Goal: Information Seeking & Learning: Learn about a topic

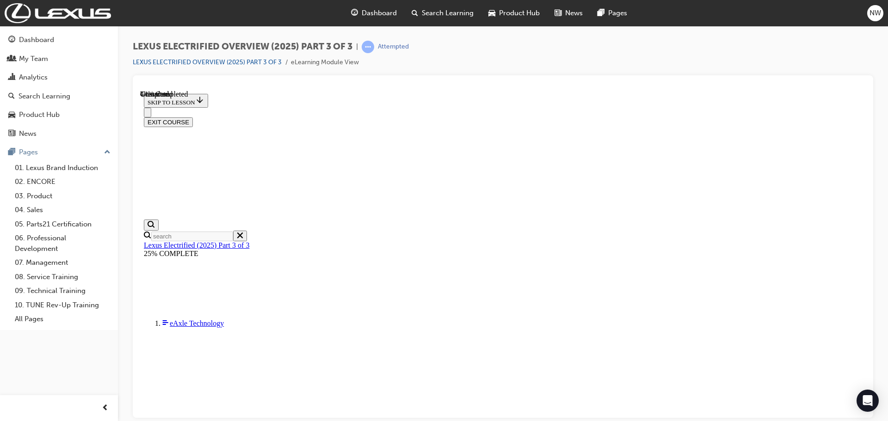
scroll to position [402, 0]
drag, startPoint x: 345, startPoint y: 357, endPoint x: 683, endPoint y: 360, distance: 337.9
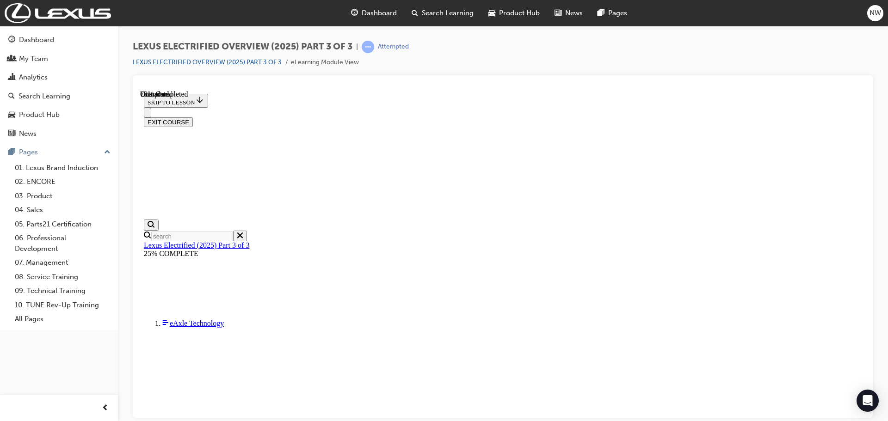
scroll to position [843, 0]
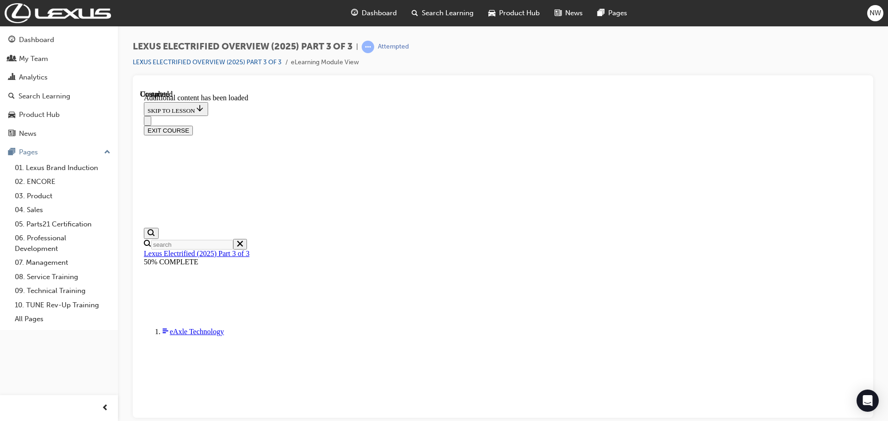
scroll to position [1073, 0]
checkbox input "true"
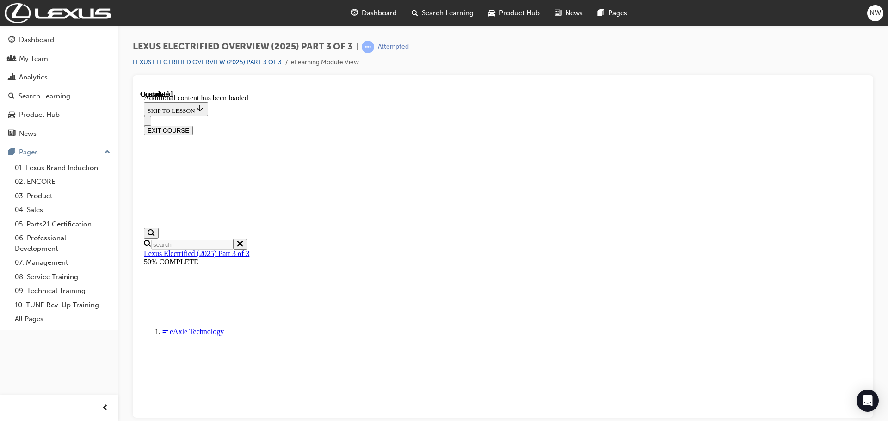
checkbox input "true"
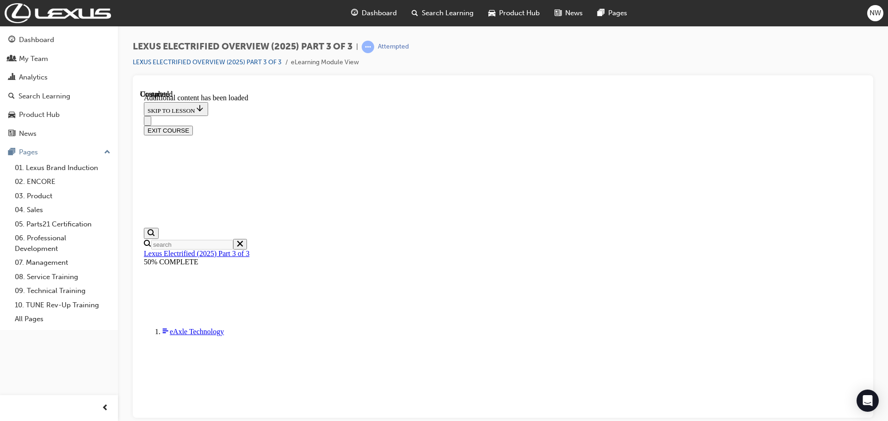
checkbox input "true"
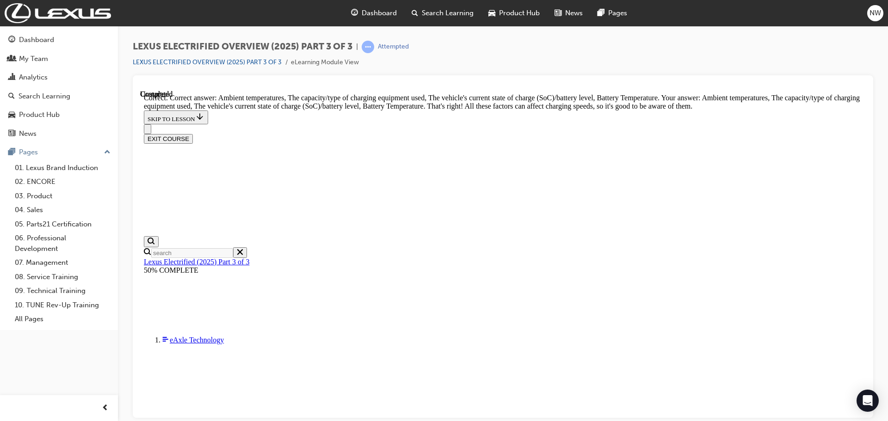
scroll to position [1186, 0]
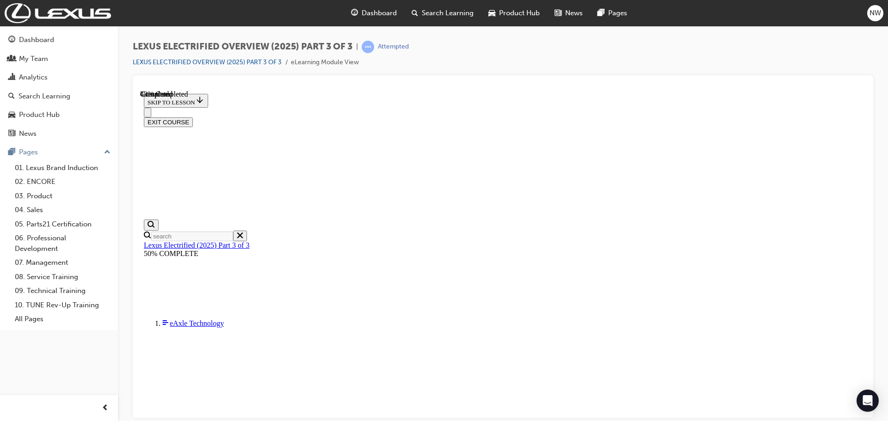
drag, startPoint x: 345, startPoint y: 359, endPoint x: 681, endPoint y: 363, distance: 336.1
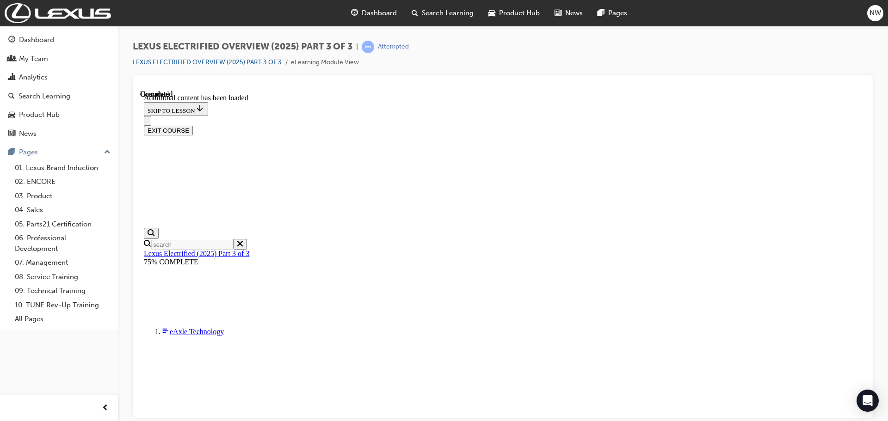
scroll to position [766, 0]
radio input "true"
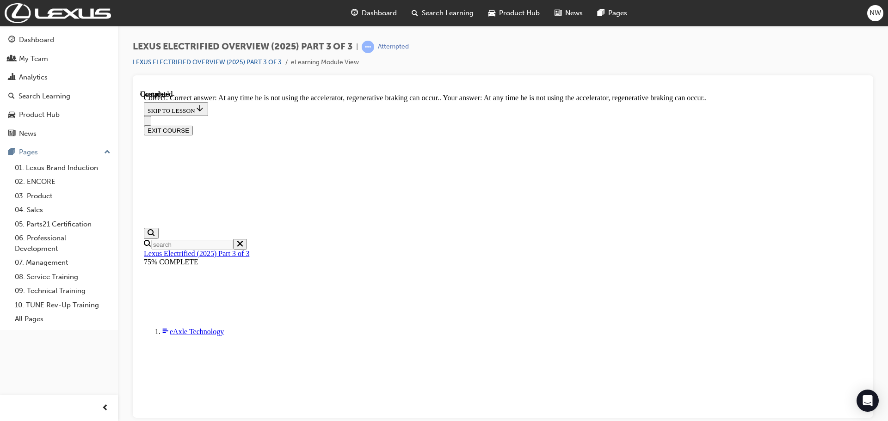
scroll to position [835, 0]
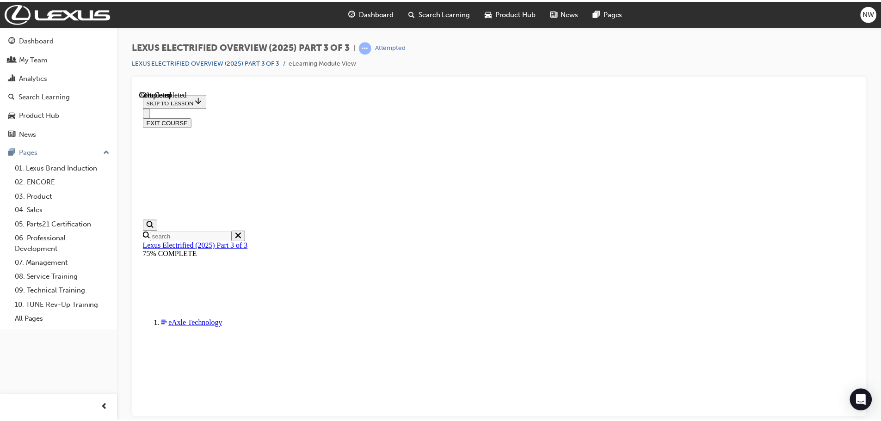
scroll to position [356, 0]
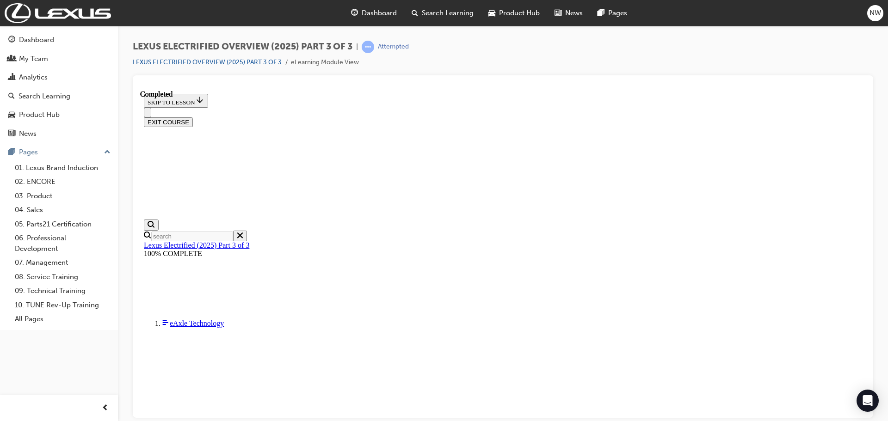
click at [193, 117] on button "EXIT COURSE" at bounding box center [168, 122] width 49 height 10
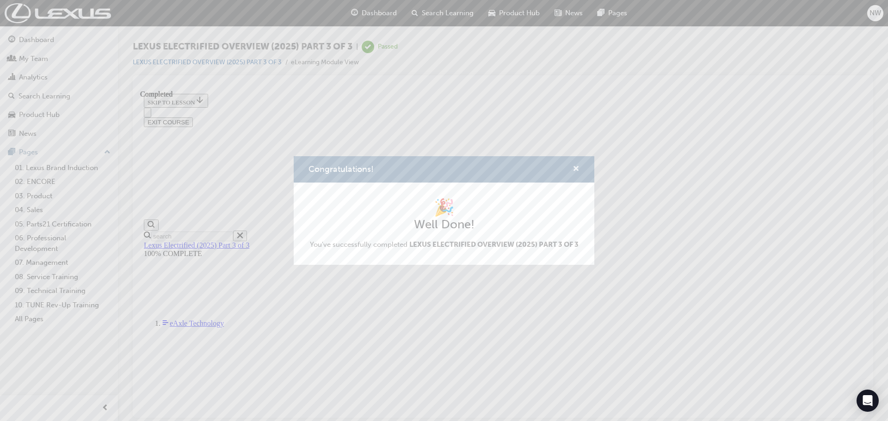
click at [574, 170] on span "cross-icon" at bounding box center [575, 169] width 7 height 8
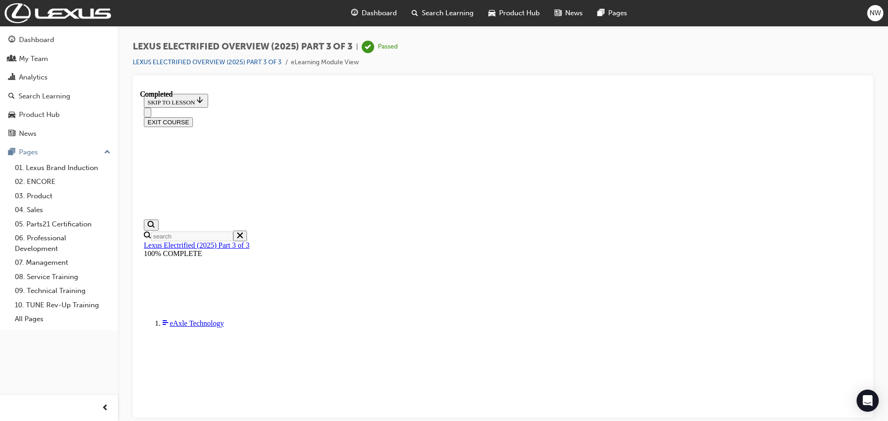
click at [380, 13] on span "Dashboard" at bounding box center [378, 13] width 35 height 11
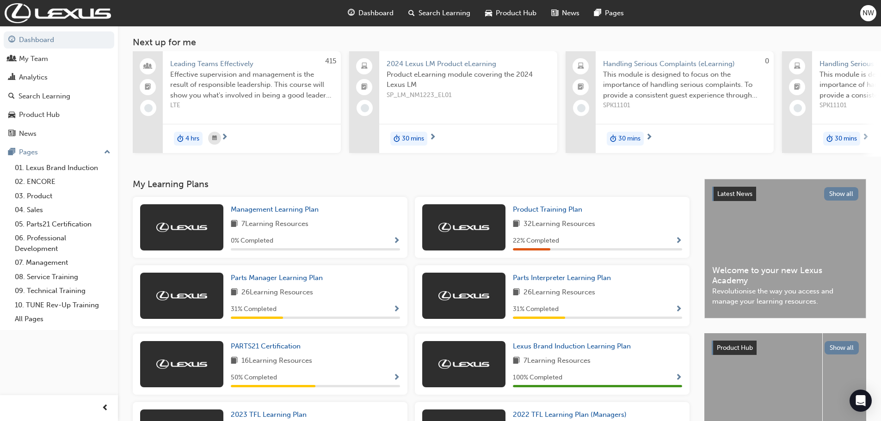
scroll to position [92, 0]
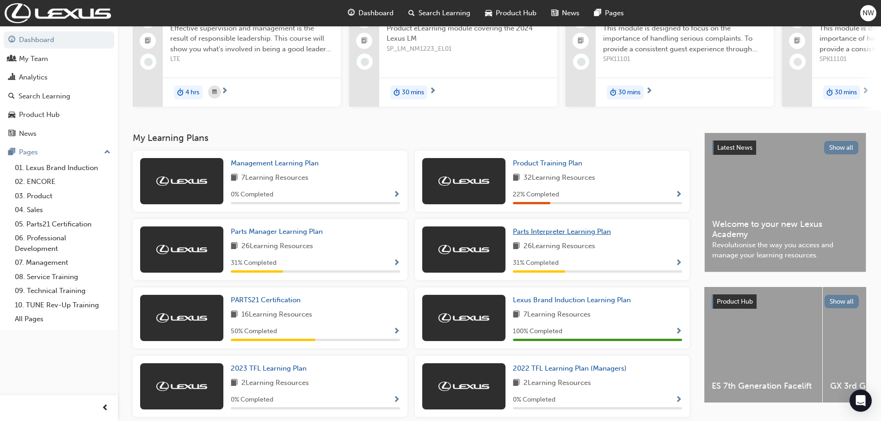
click at [585, 235] on span "Parts Interpreter Learning Plan" at bounding box center [562, 231] width 98 height 8
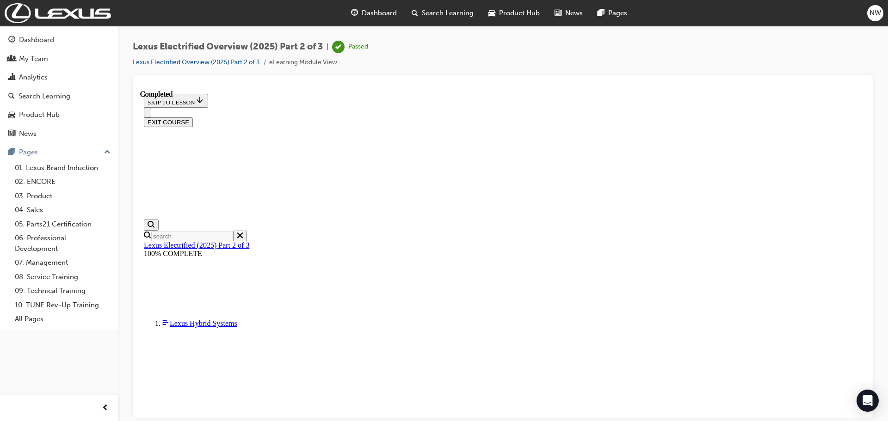
scroll to position [268, 0]
click at [193, 117] on button "EXIT COURSE" at bounding box center [168, 122] width 49 height 10
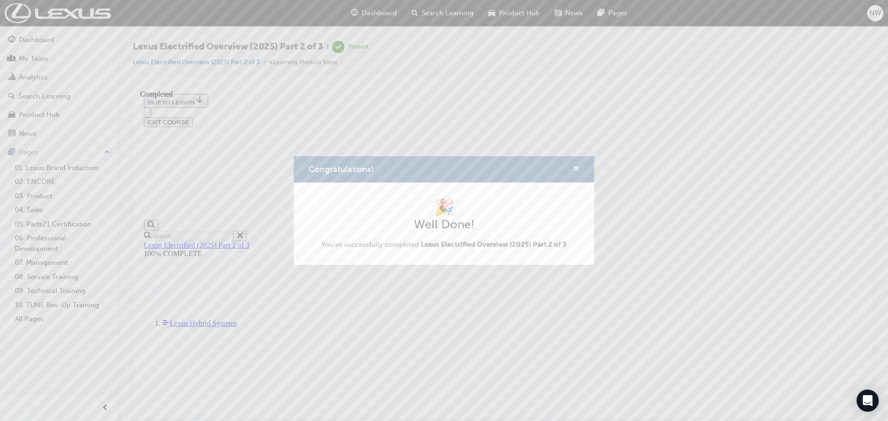
click at [576, 166] on span "cross-icon" at bounding box center [575, 169] width 7 height 8
